Goal: Transaction & Acquisition: Purchase product/service

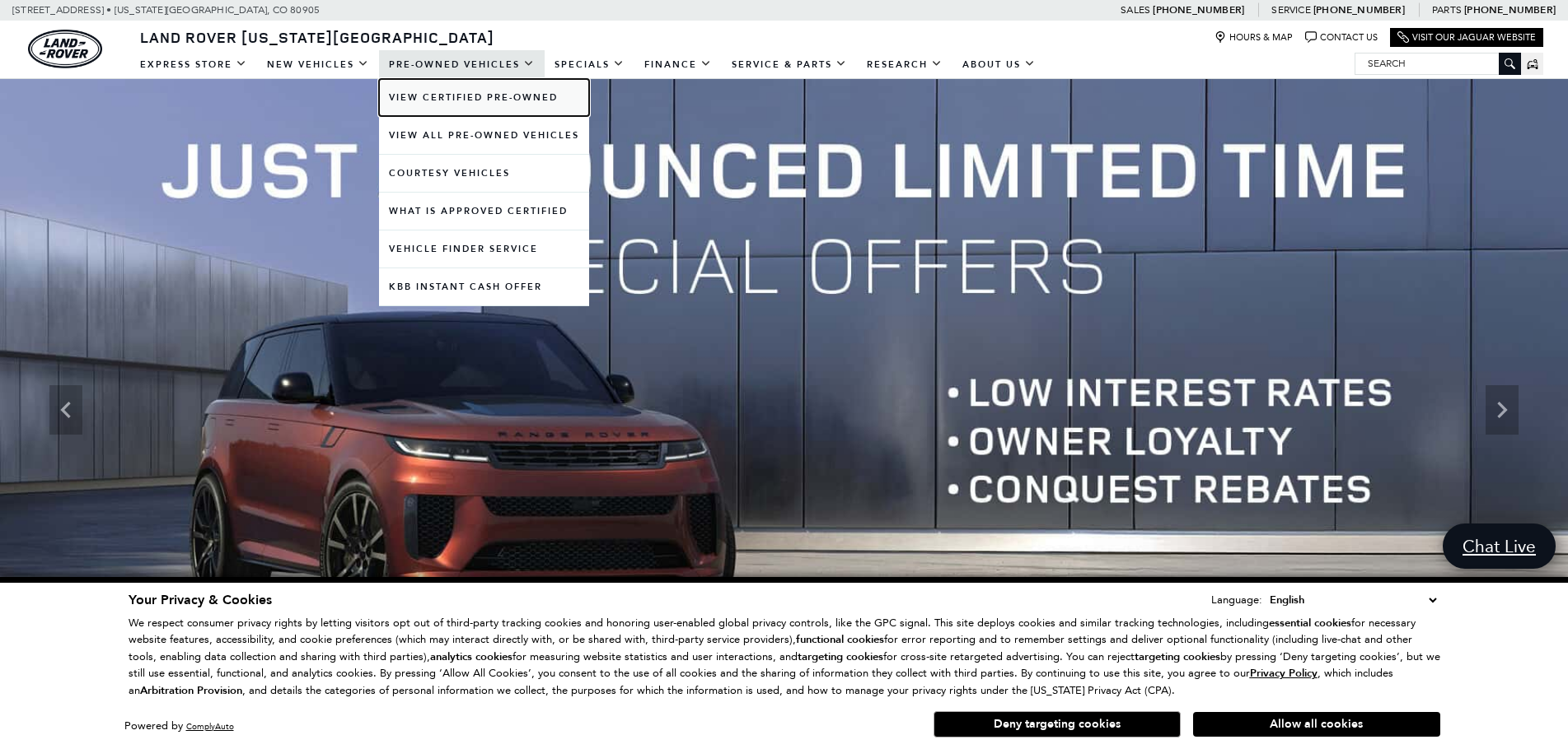
click at [472, 107] on link "View Certified Pre-Owned" at bounding box center [484, 97] width 210 height 37
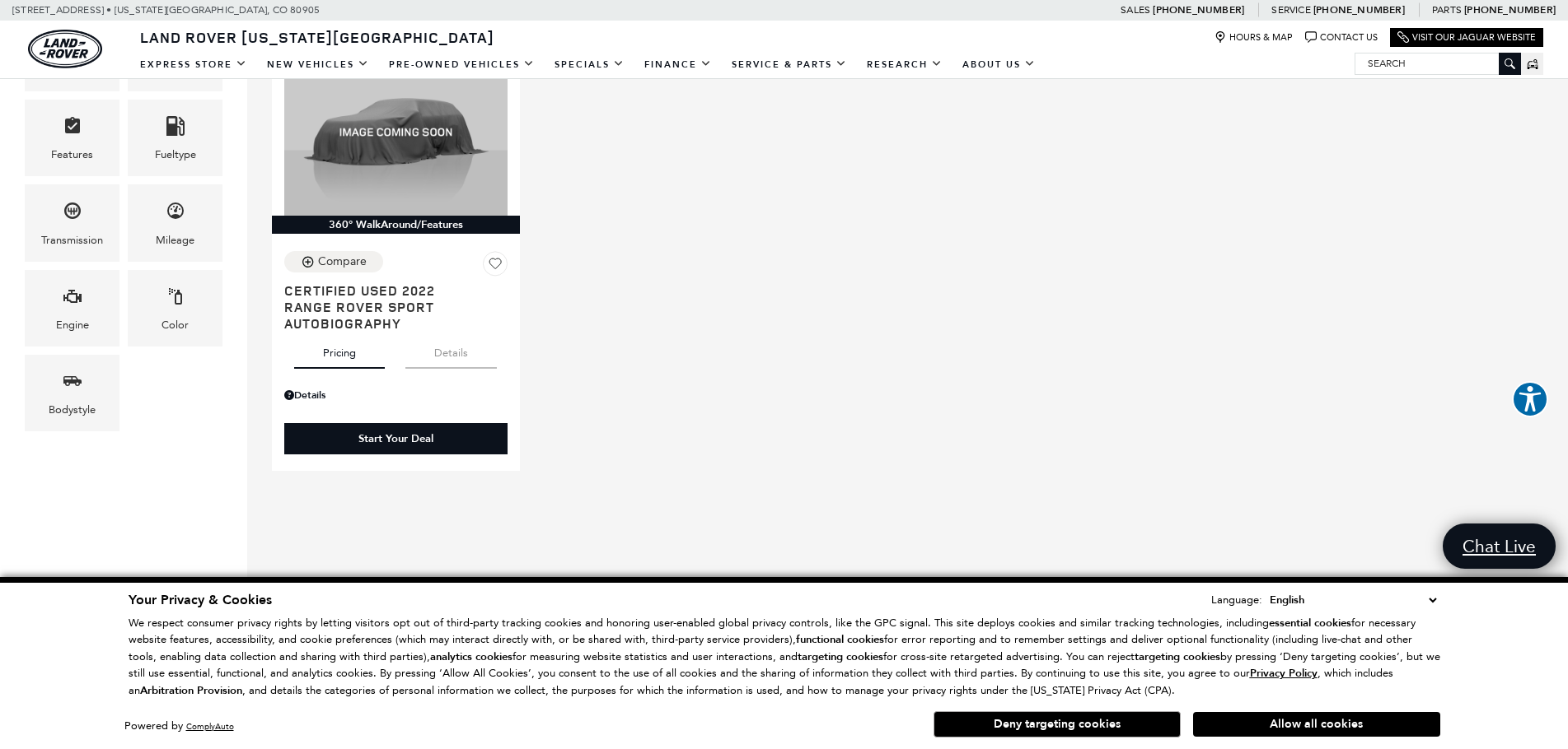
scroll to position [164, 0]
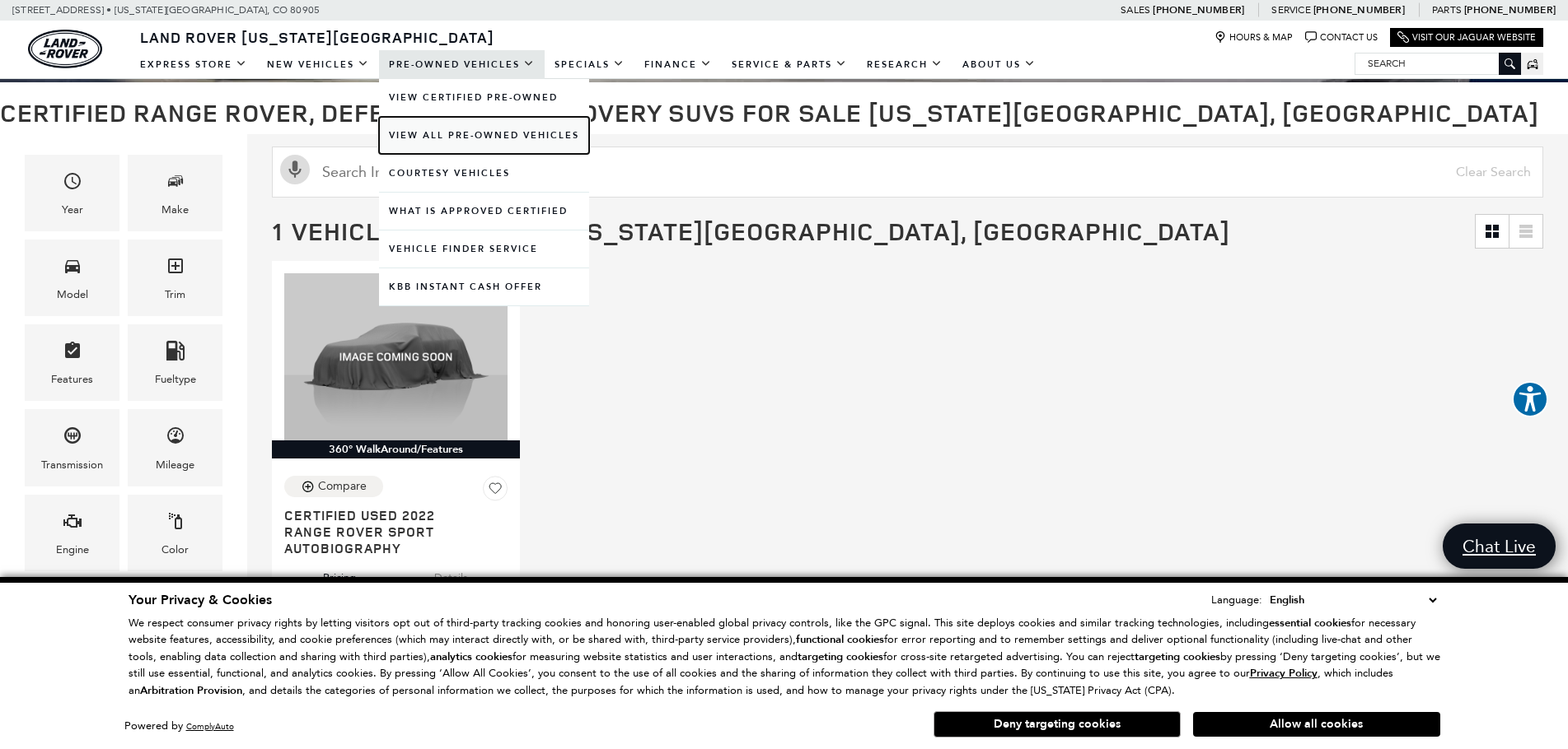
click at [436, 134] on link "View All Pre-Owned Vehicles" at bounding box center [484, 135] width 210 height 37
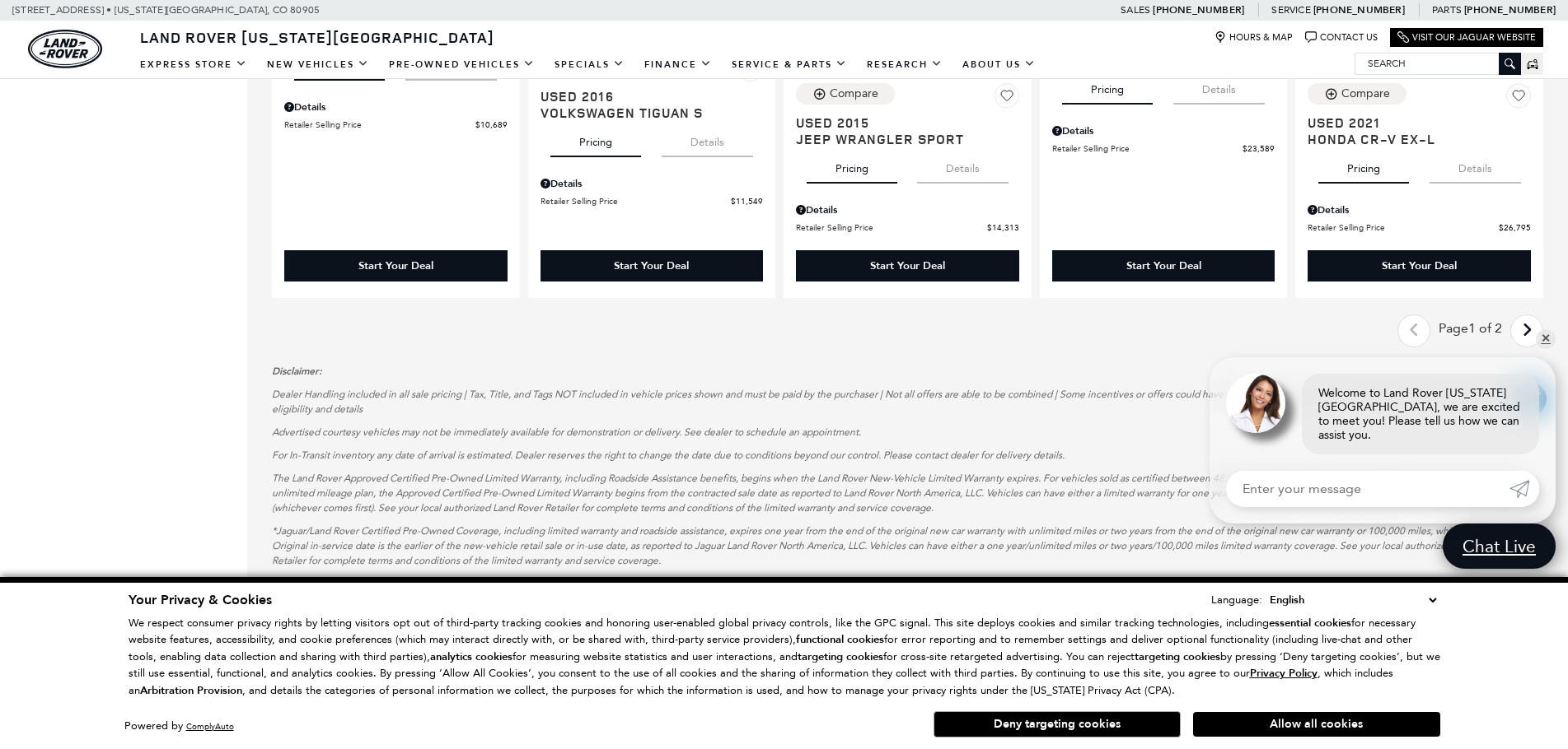
scroll to position [2223, 0]
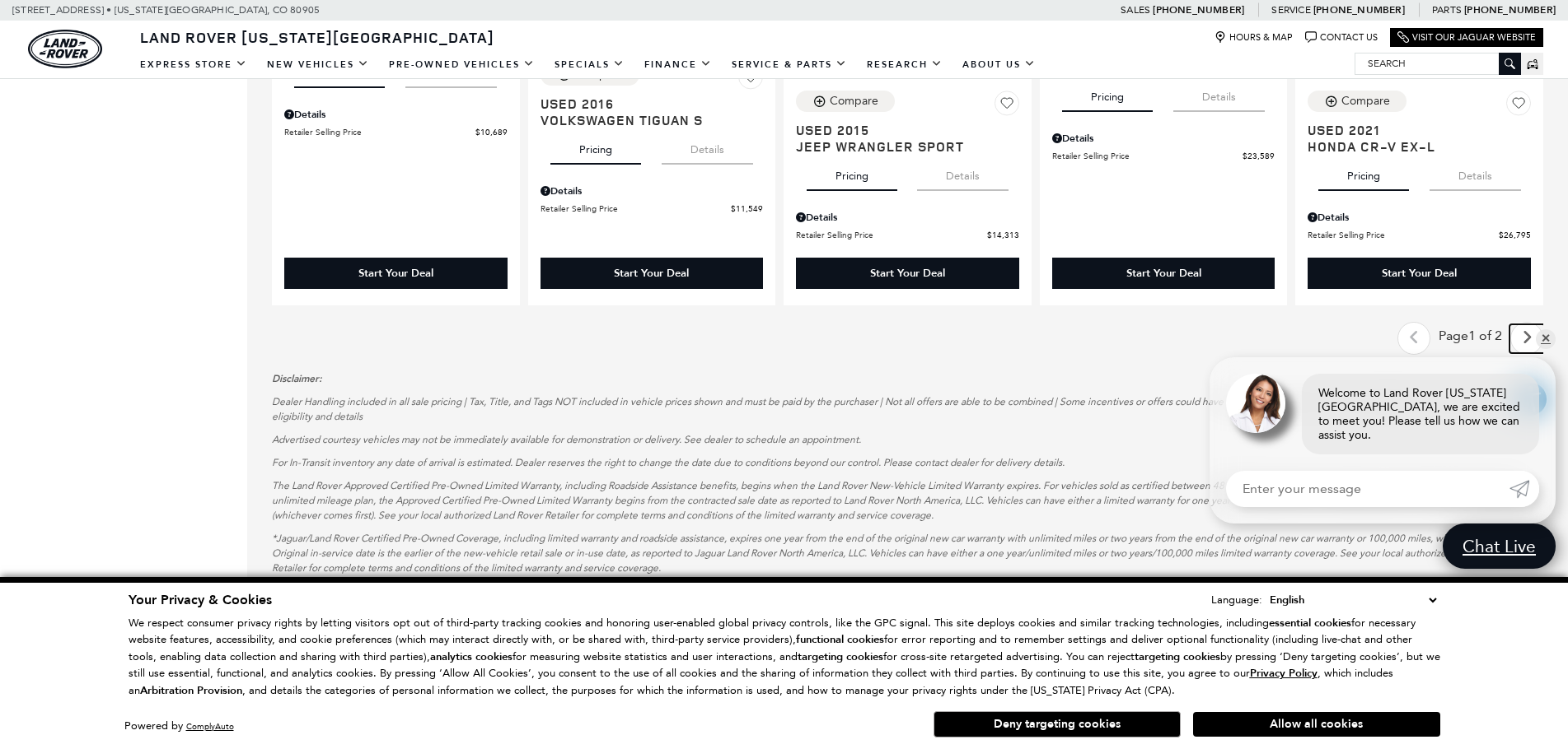
click at [1529, 329] on link "Next - Page" at bounding box center [1527, 338] width 36 height 29
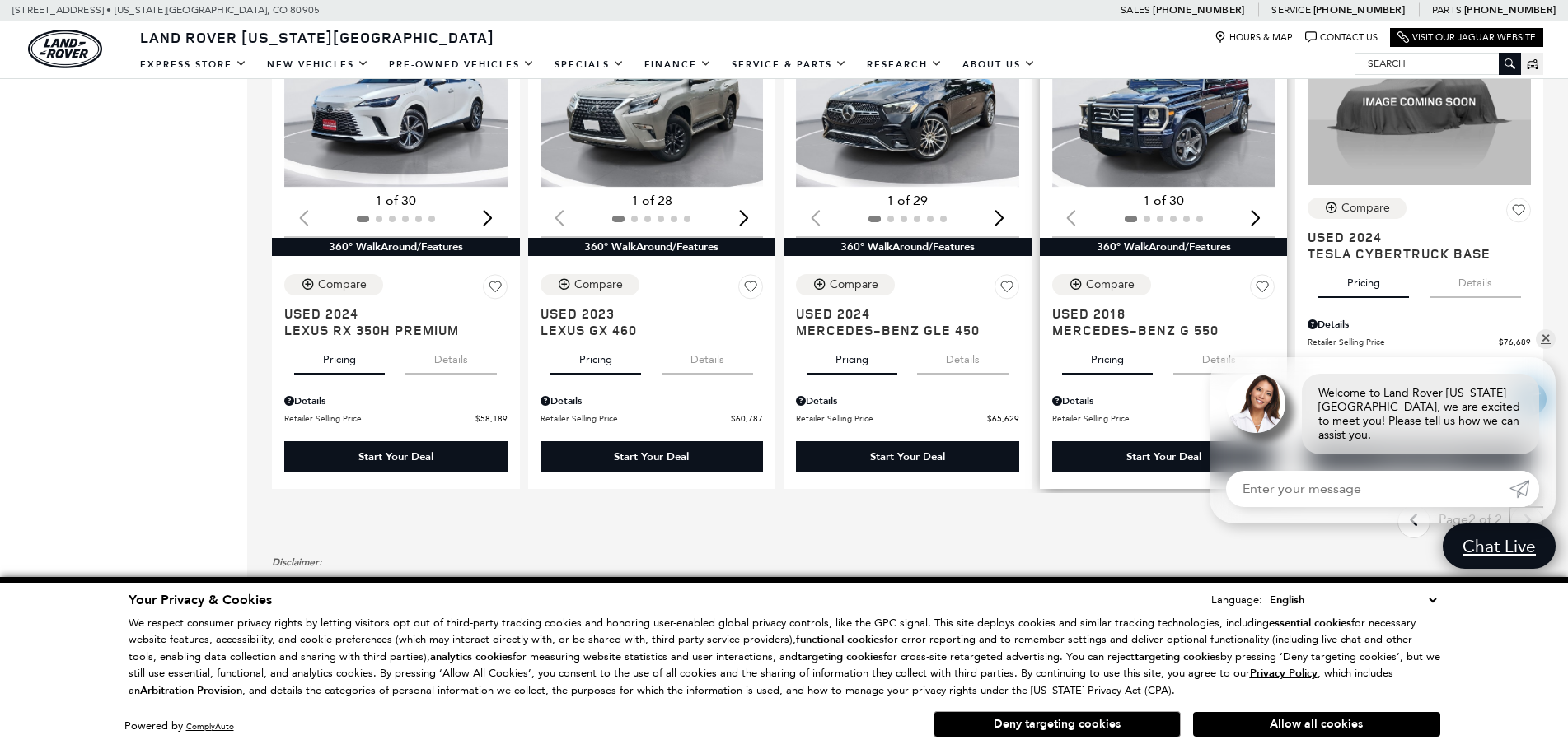
scroll to position [1894, 0]
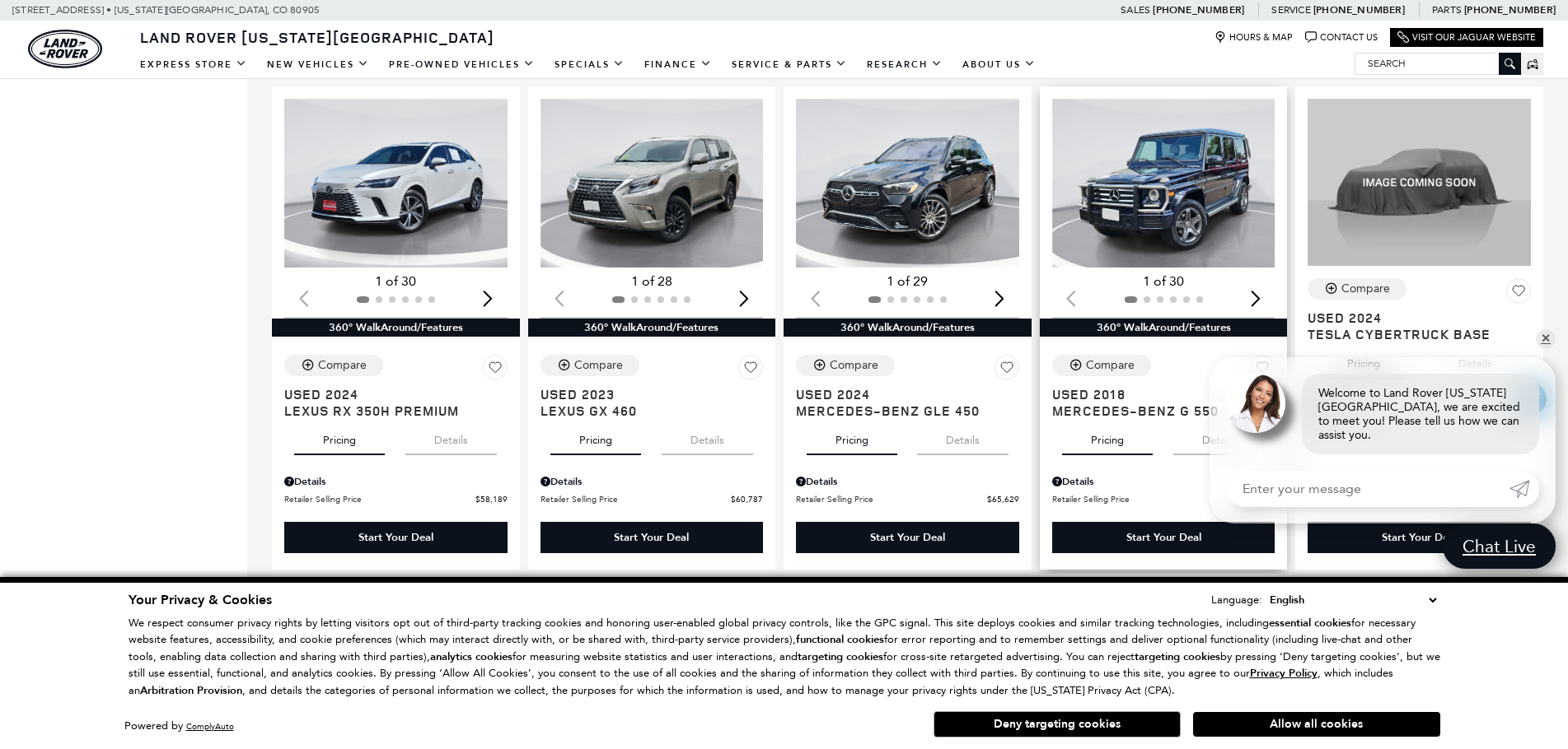
click at [1183, 250] on img "1 / 2" at bounding box center [1165, 184] width 226 height 170
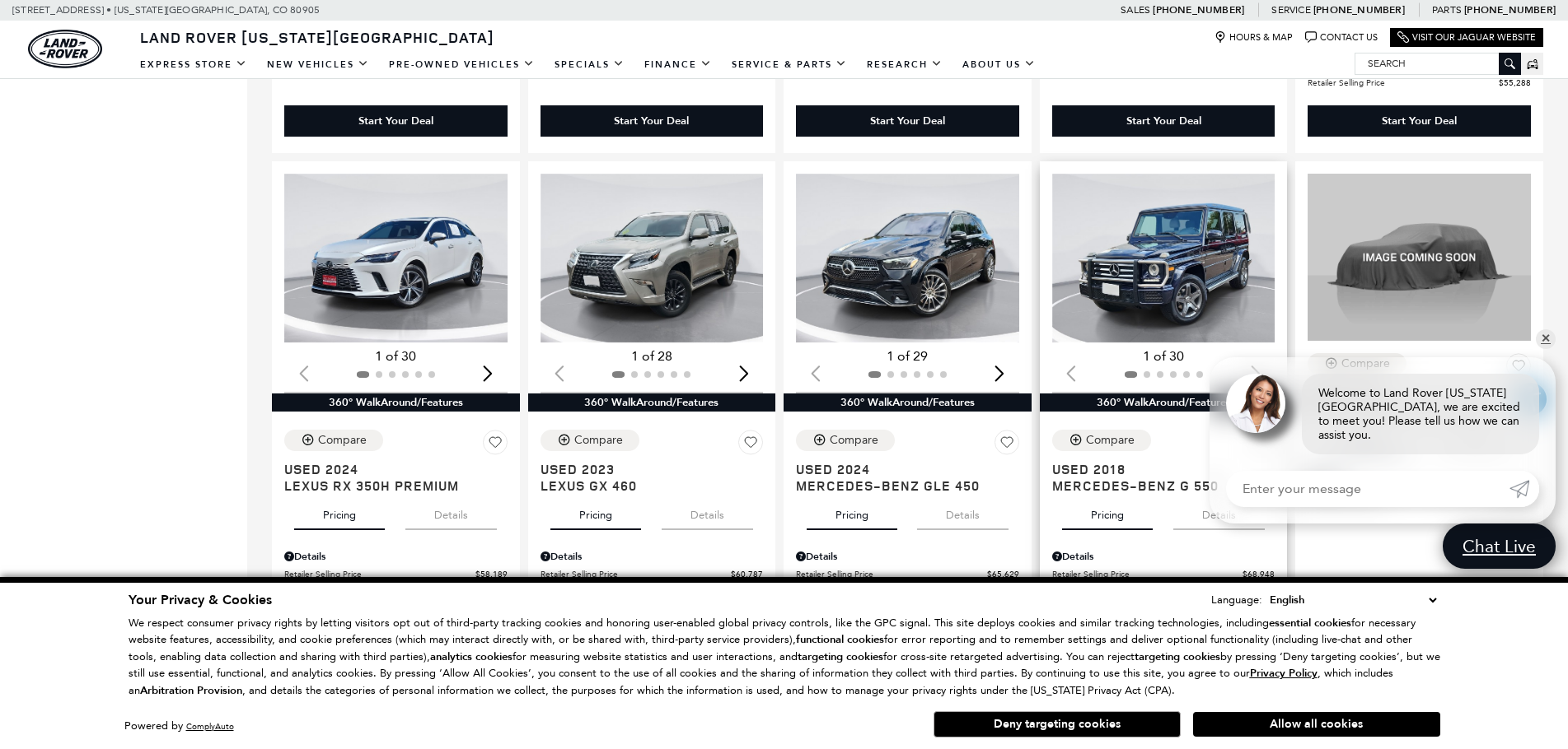
scroll to position [1812, 0]
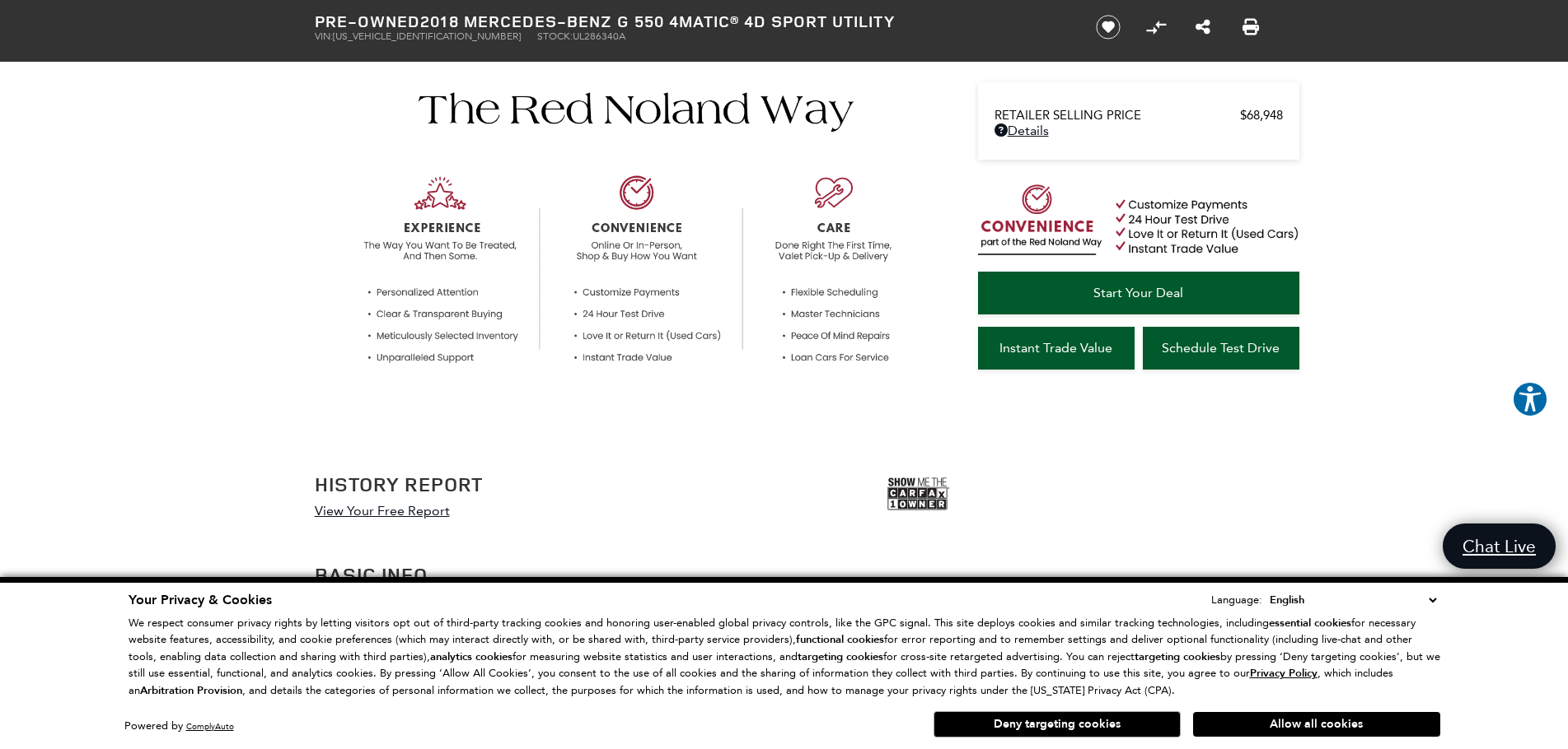
scroll to position [164, 0]
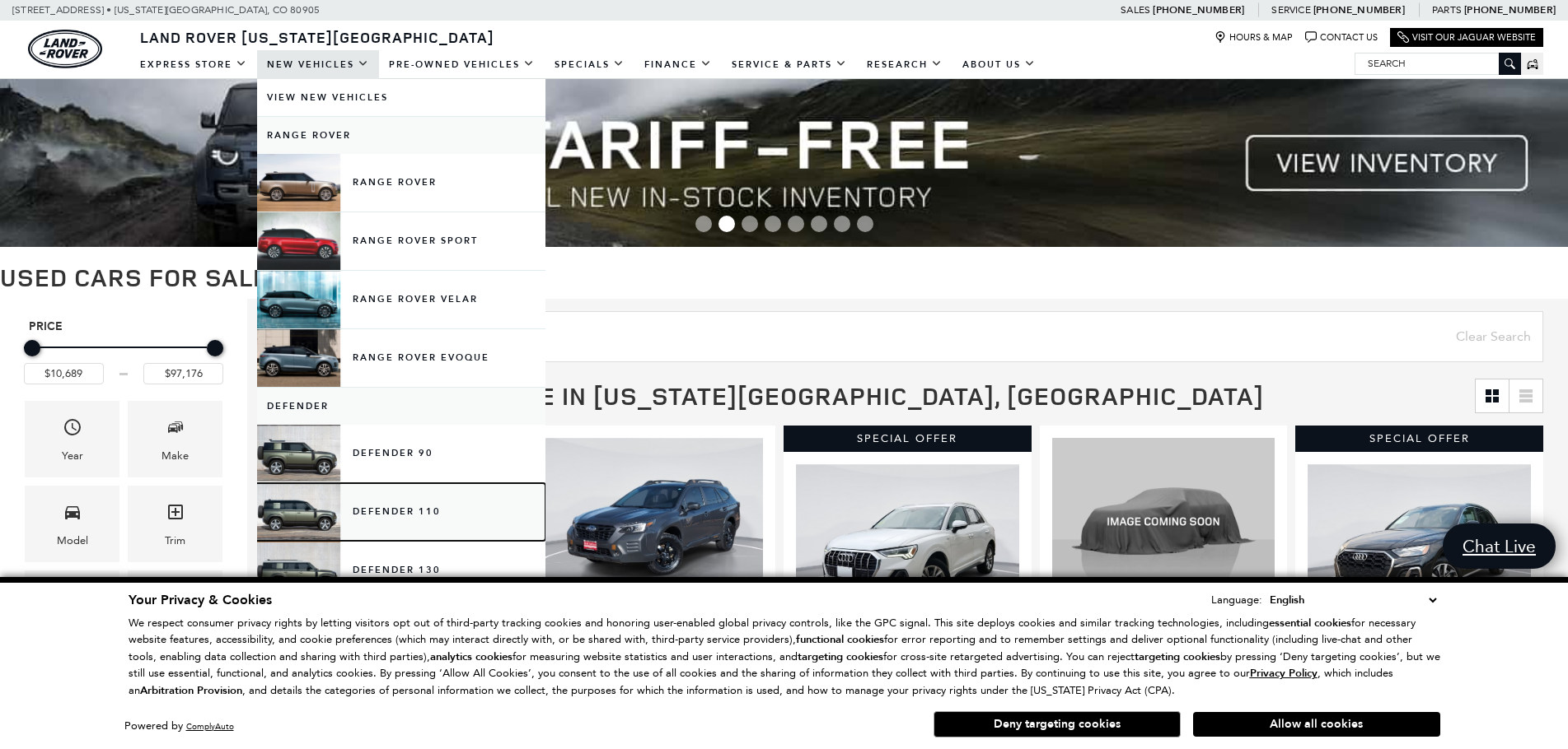
click at [387, 515] on link "Defender 110" at bounding box center [401, 512] width 289 height 58
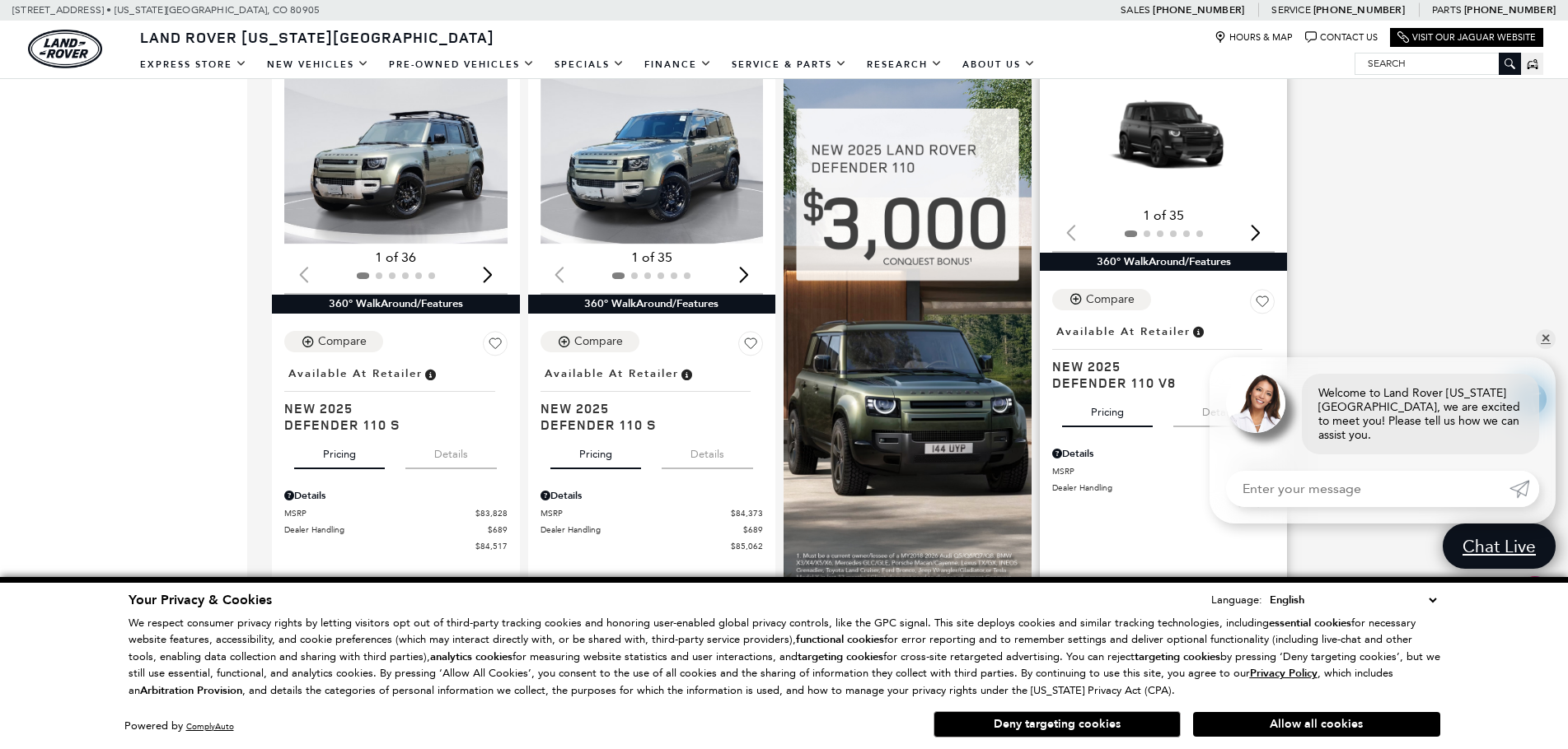
scroll to position [988, 0]
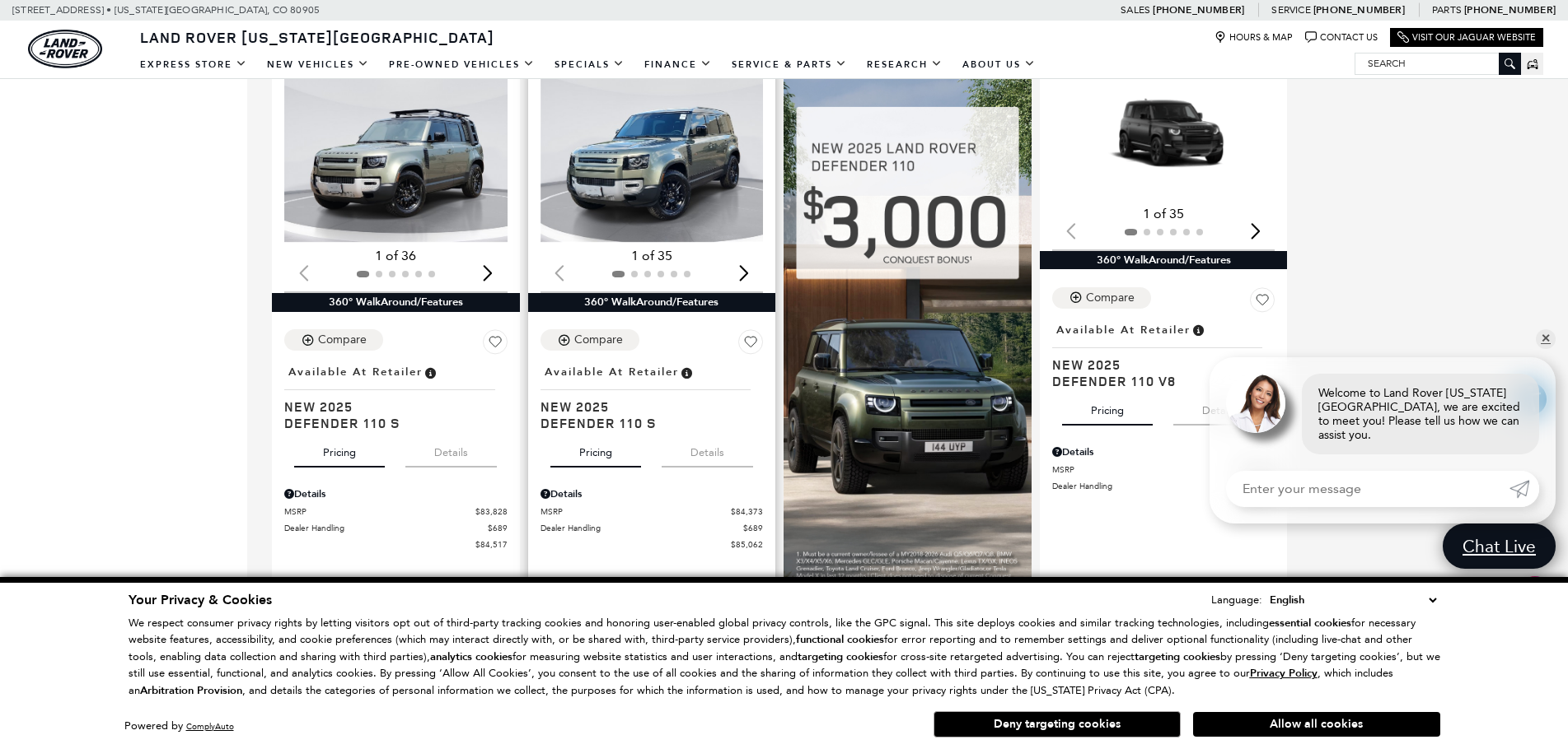
click at [637, 174] on img "1 / 2" at bounding box center [653, 158] width 226 height 170
click at [675, 221] on img "1 / 2" at bounding box center [653, 158] width 226 height 170
